Goal: Check status: Check status

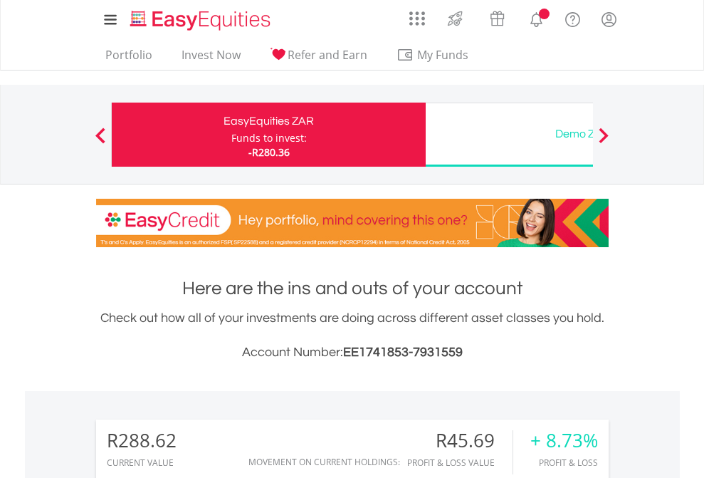
scroll to position [137, 224]
click at [231, 135] on div "Funds to invest:" at bounding box center [268, 138] width 75 height 14
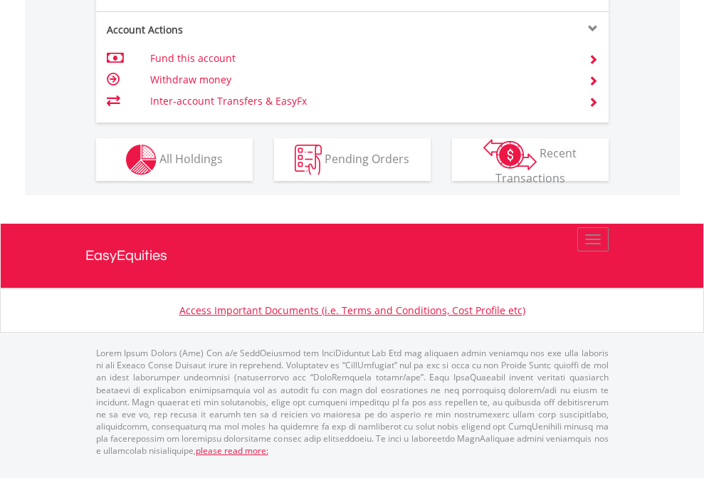
scroll to position [1271, 0]
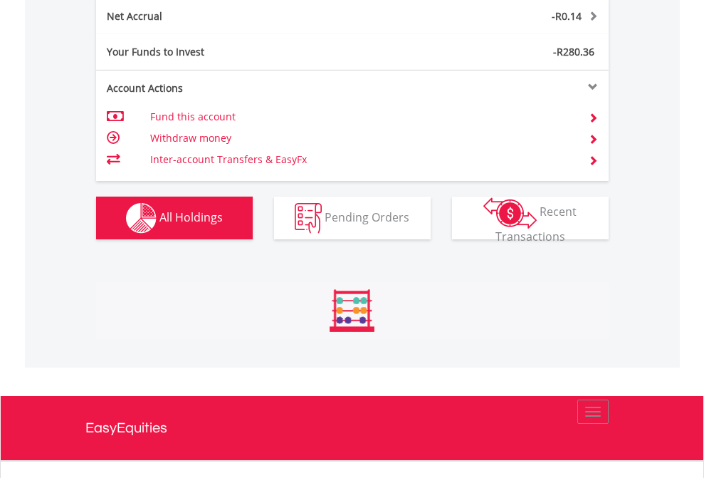
scroll to position [1612, 0]
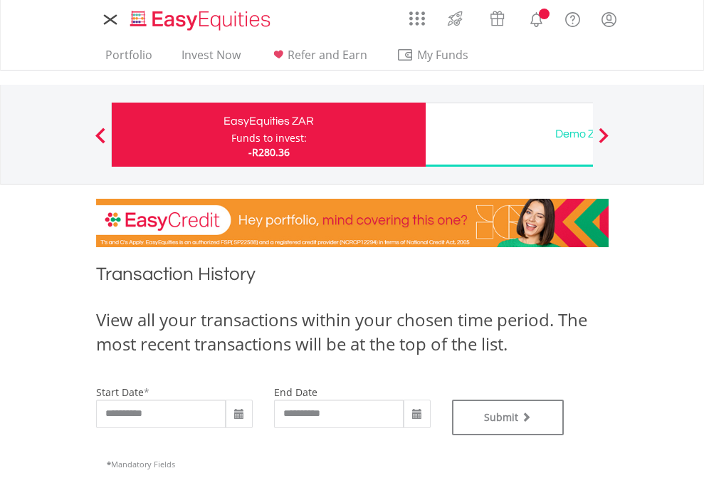
click at [231, 135] on div "Funds to invest:" at bounding box center [268, 138] width 75 height 14
type input "**********"
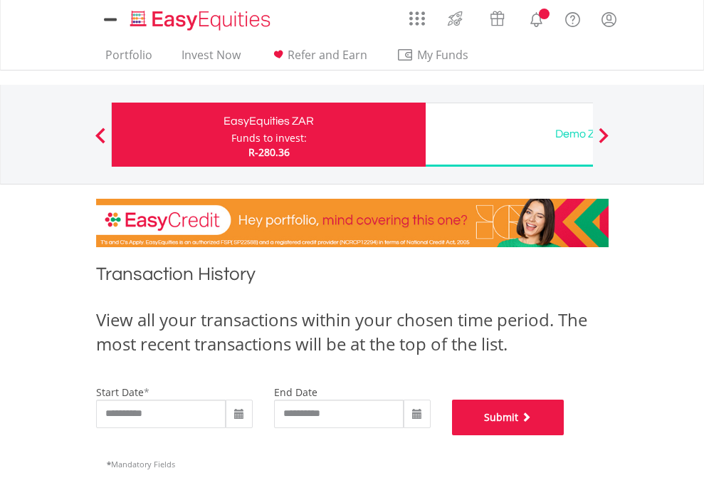
click at [564, 435] on button "Submit" at bounding box center [508, 417] width 112 height 36
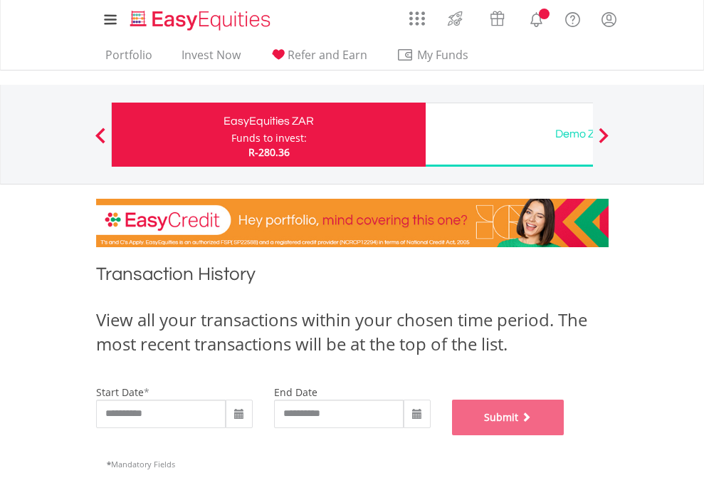
scroll to position [577, 0]
